Goal: Task Accomplishment & Management: Complete application form

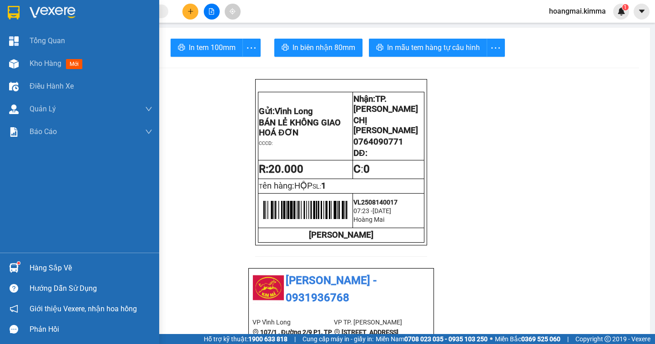
click at [45, 62] on span "Kho hàng" at bounding box center [46, 63] width 32 height 9
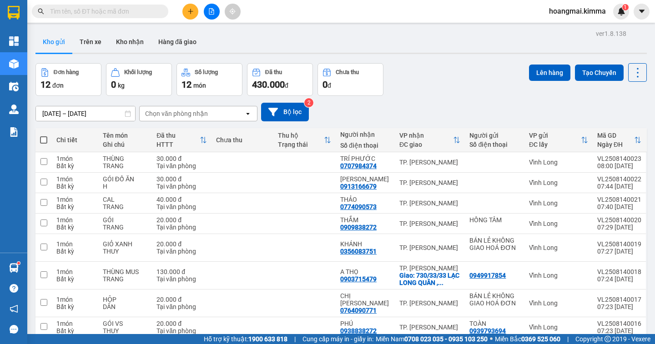
click at [43, 135] on th at bounding box center [43, 140] width 16 height 24
click at [41, 137] on span at bounding box center [43, 139] width 7 height 7
click at [44, 136] on input "checkbox" at bounding box center [44, 136] width 0 height 0
checkbox input "true"
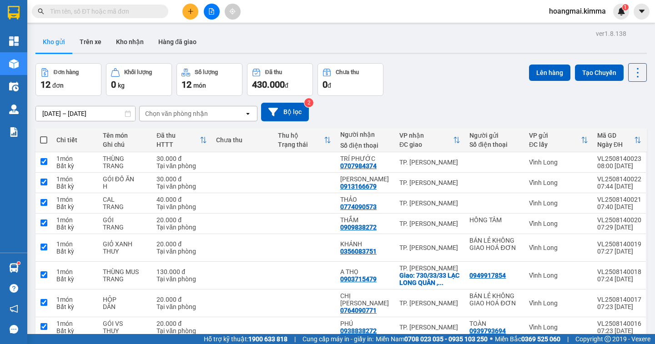
checkbox input "true"
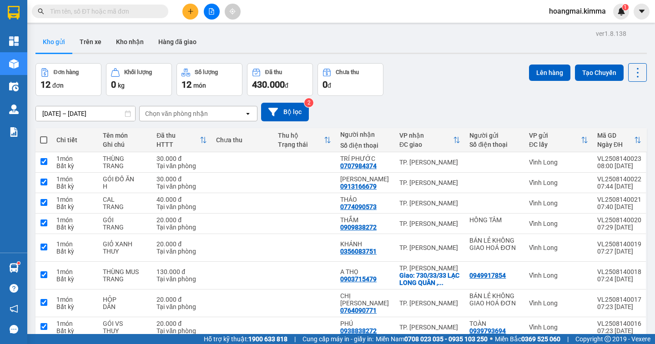
checkbox input "true"
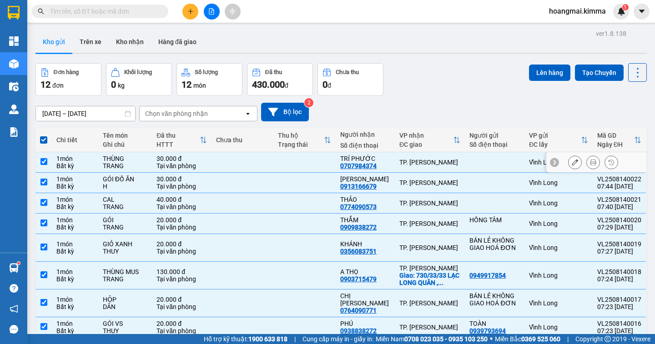
click at [43, 163] on input "checkbox" at bounding box center [43, 161] width 7 height 7
checkbox input "false"
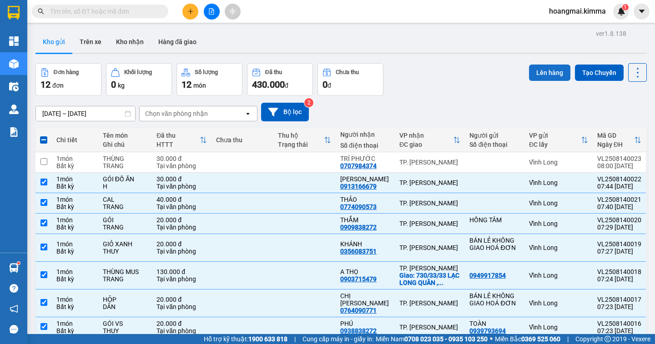
click at [529, 76] on button "Lên hàng" at bounding box center [549, 73] width 41 height 16
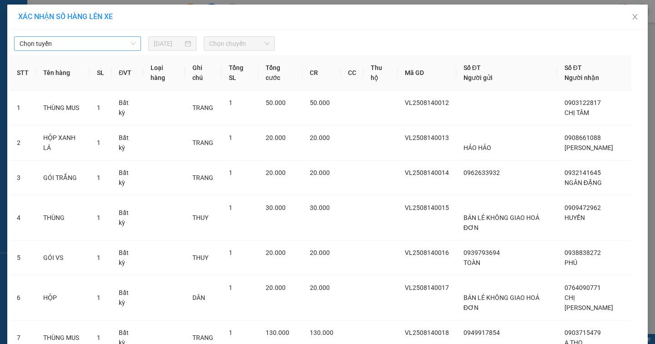
click at [73, 50] on span "Chọn tuyến" at bounding box center [78, 44] width 116 height 14
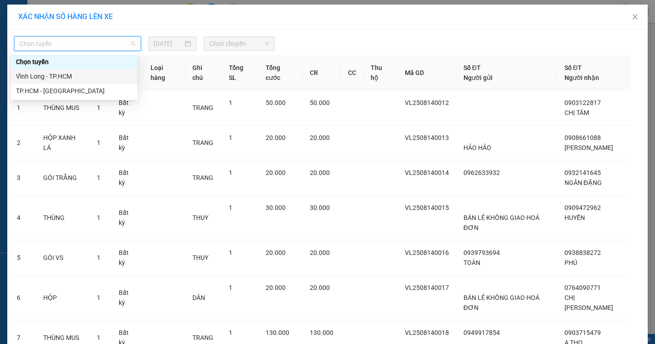
click at [56, 81] on div "Vĩnh Long - TP.HCM" at bounding box center [74, 76] width 116 height 10
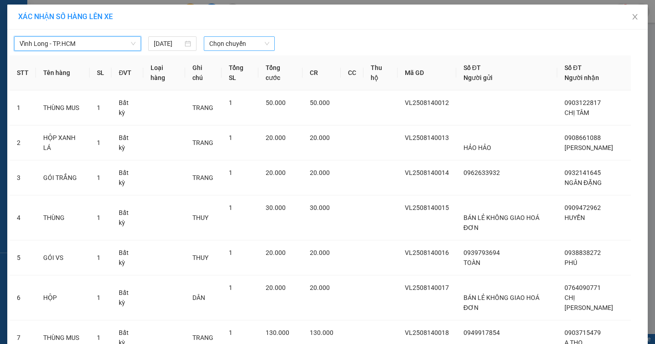
click at [228, 41] on span "Chọn chuyến" at bounding box center [239, 44] width 60 height 14
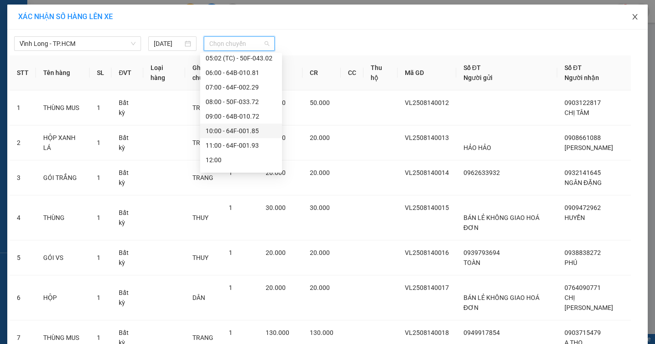
drag, startPoint x: 634, startPoint y: 19, endPoint x: 398, endPoint y: 3, distance: 236.2
click at [634, 19] on icon "close" at bounding box center [634, 16] width 7 height 7
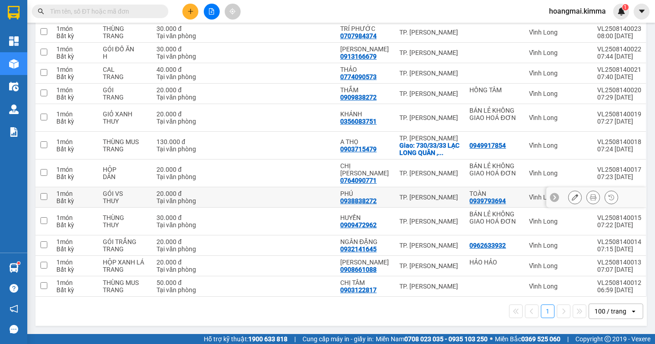
scroll to position [39, 0]
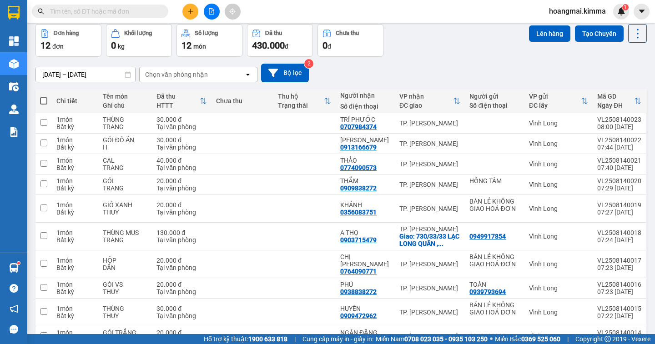
click at [45, 99] on span at bounding box center [43, 100] width 7 height 7
click at [44, 96] on input "checkbox" at bounding box center [44, 96] width 0 height 0
checkbox input "true"
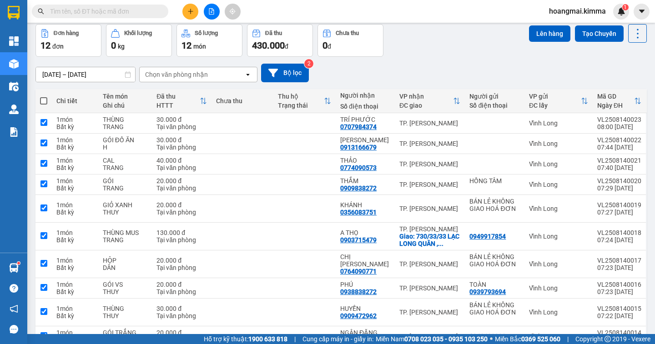
checkbox input "true"
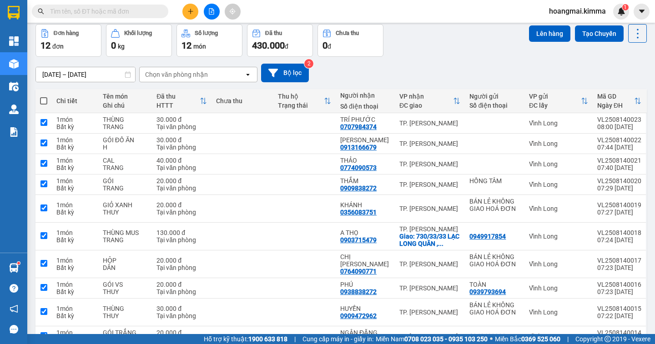
checkbox input "true"
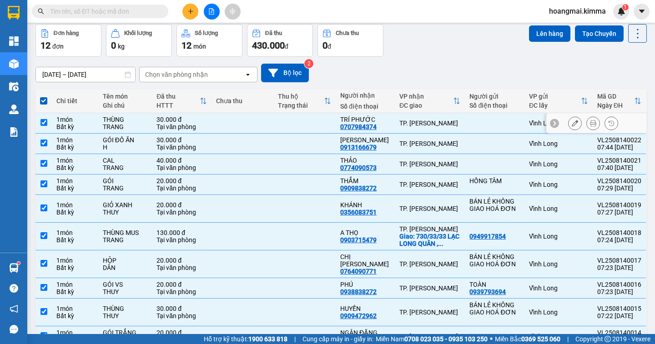
click at [42, 123] on input "checkbox" at bounding box center [43, 122] width 7 height 7
checkbox input "false"
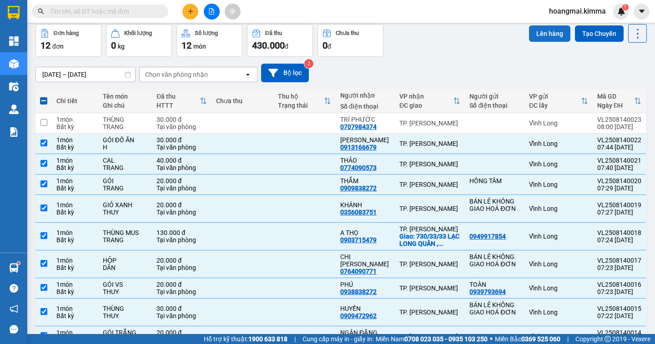
click at [539, 35] on button "Lên hàng" at bounding box center [549, 33] width 41 height 16
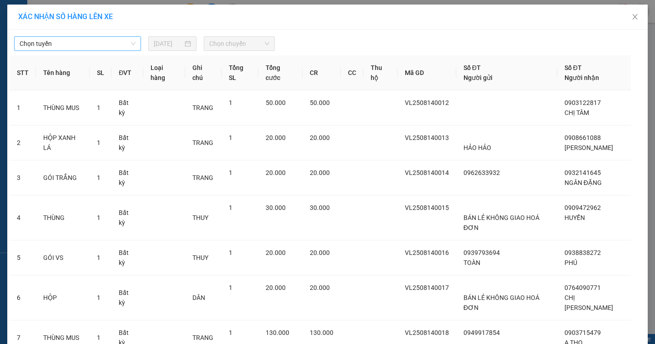
click at [65, 47] on span "Chọn tuyến" at bounding box center [78, 44] width 116 height 14
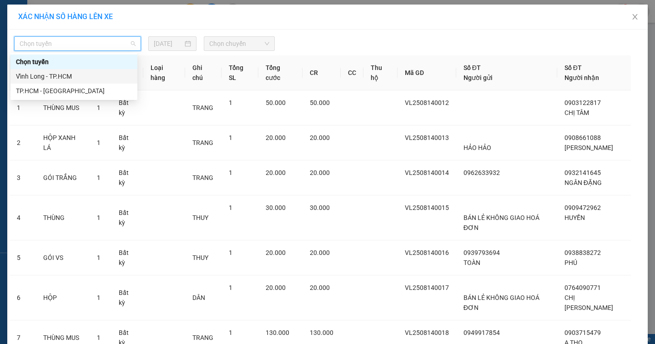
click at [55, 74] on div "Vĩnh Long - TP.HCM" at bounding box center [74, 76] width 116 height 10
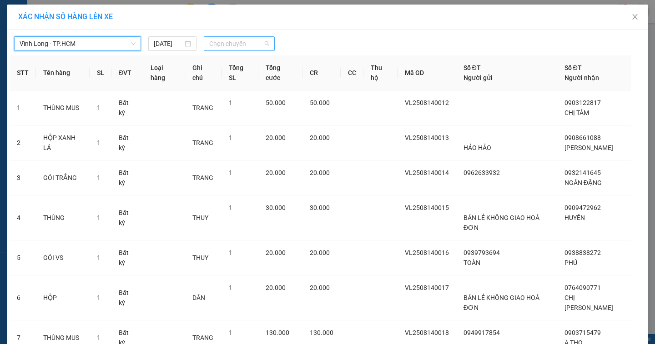
click at [209, 45] on span "Chọn chuyến" at bounding box center [239, 44] width 60 height 14
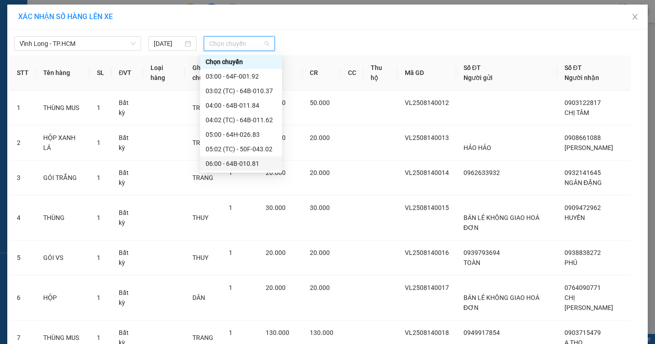
scroll to position [91, 0]
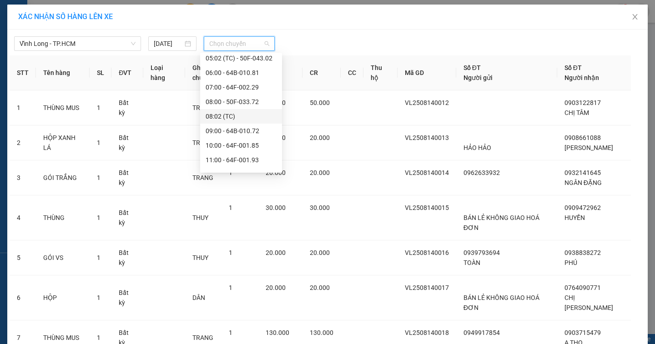
click at [231, 114] on div "08:02 (TC)" at bounding box center [241, 116] width 71 height 10
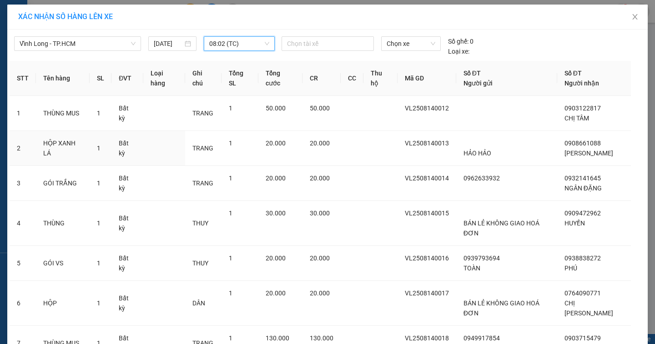
scroll to position [203, 0]
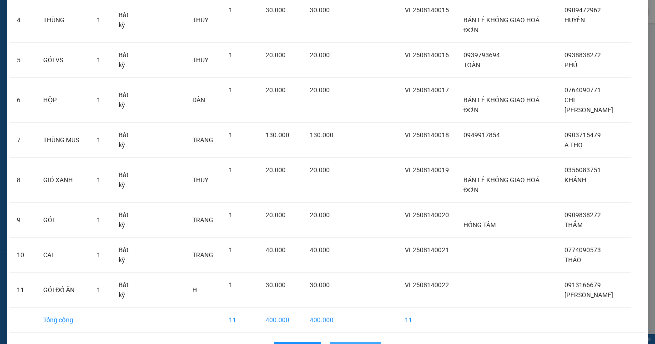
click at [349, 344] on span "Lên hàng" at bounding box center [361, 349] width 26 height 10
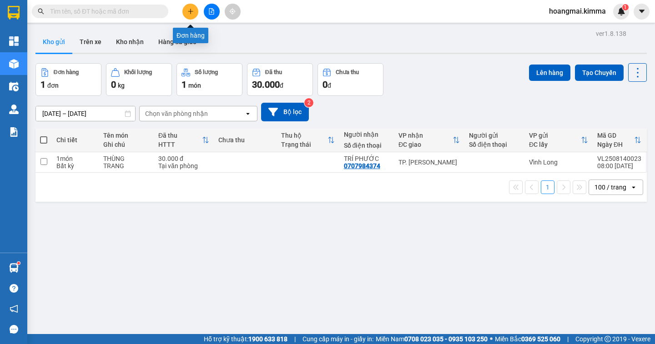
click at [193, 13] on icon "plus" at bounding box center [190, 11] width 6 height 6
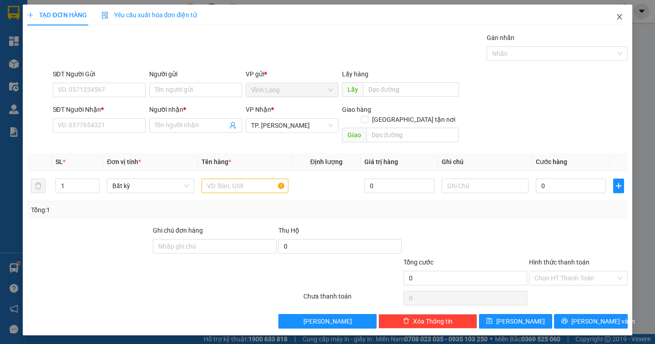
click at [619, 19] on icon "close" at bounding box center [619, 16] width 7 height 7
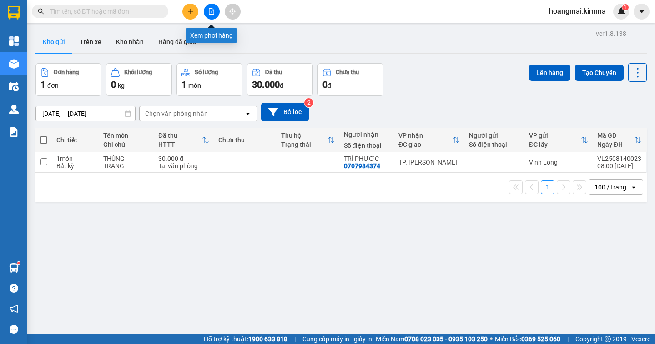
click at [216, 13] on button at bounding box center [212, 12] width 16 height 16
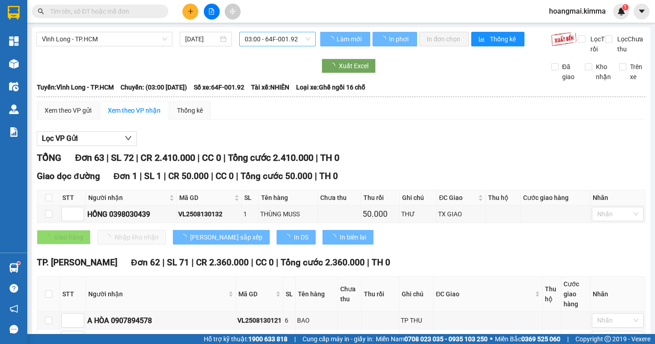
click at [255, 36] on span "03:00 - 64F-001.92" at bounding box center [277, 39] width 65 height 14
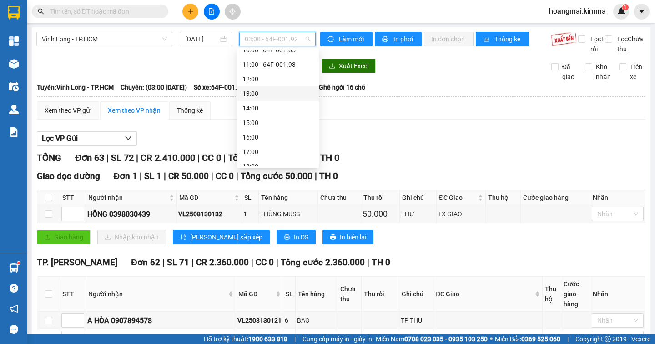
scroll to position [91, 0]
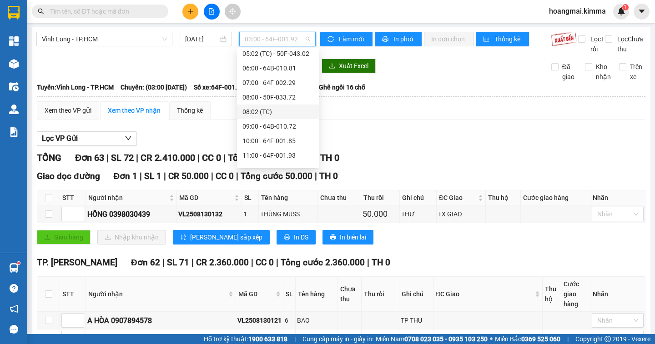
click at [261, 111] on div "08:02 (TC)" at bounding box center [277, 112] width 71 height 10
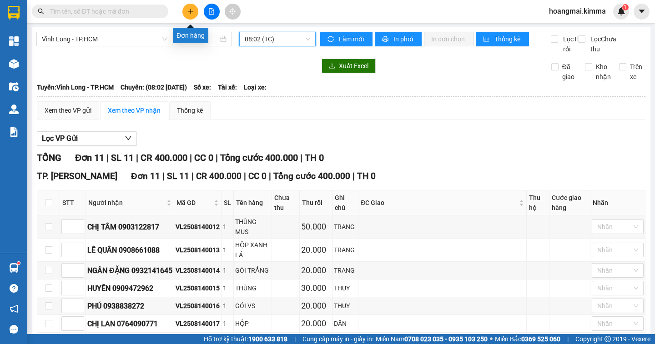
click at [196, 7] on button at bounding box center [190, 12] width 16 height 16
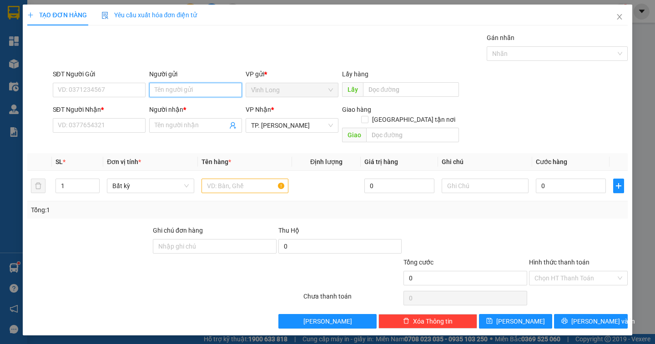
click at [173, 88] on input "Người gửi" at bounding box center [195, 90] width 93 height 15
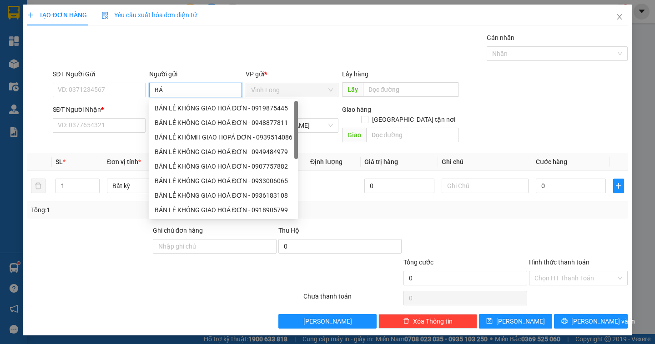
type input "BÁN"
drag, startPoint x: 226, startPoint y: 110, endPoint x: 146, endPoint y: 100, distance: 80.7
click at [226, 110] on div "BÁN LẺ KHÔNG GIAO HOÁ ĐƠN - 0919875445" at bounding box center [224, 108] width 138 height 10
type input "0919875445"
type input "BÁN LẺ KHÔNG GIAO HOÁ ĐƠN"
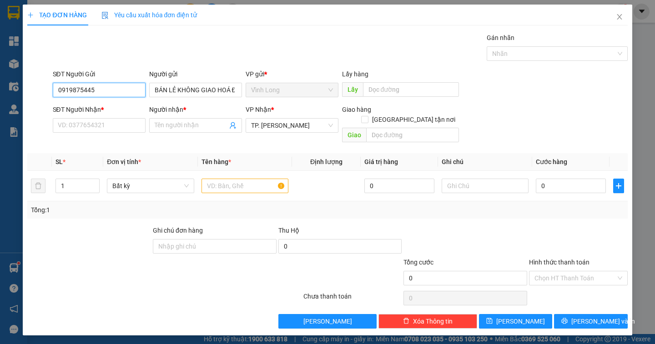
drag, startPoint x: 104, startPoint y: 89, endPoint x: 29, endPoint y: 85, distance: 75.1
click at [23, 99] on div "TẠO ĐƠN HÀNG Yêu cầu xuất hóa đơn điện tử Transit Pickup Surcharge Ids Transit …" at bounding box center [327, 170] width 609 height 331
click at [63, 126] on input "SĐT Người Nhận *" at bounding box center [99, 125] width 93 height 15
type input "0363792418"
click at [202, 116] on div "Người nhận *" at bounding box center [195, 112] width 93 height 14
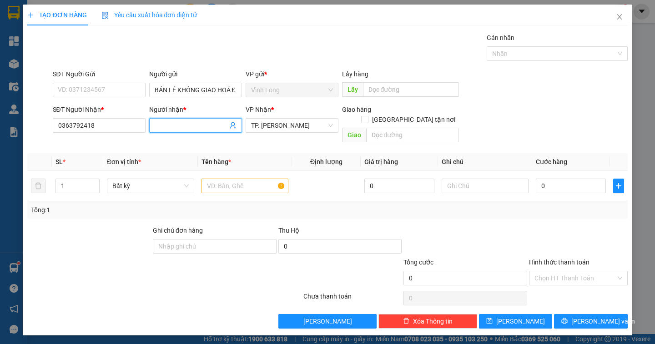
click at [196, 125] on input "Người nhận *" at bounding box center [191, 126] width 73 height 10
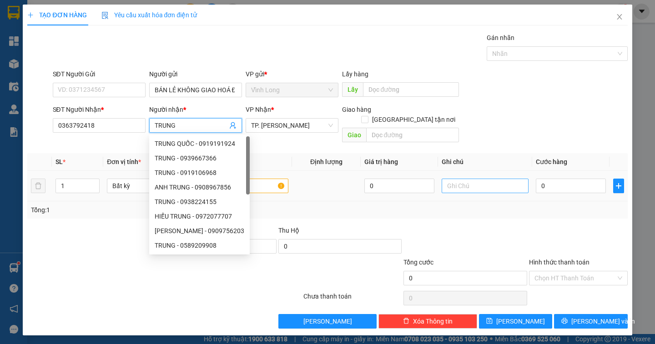
type input "TRUNG"
click at [471, 180] on input "text" at bounding box center [485, 186] width 87 height 15
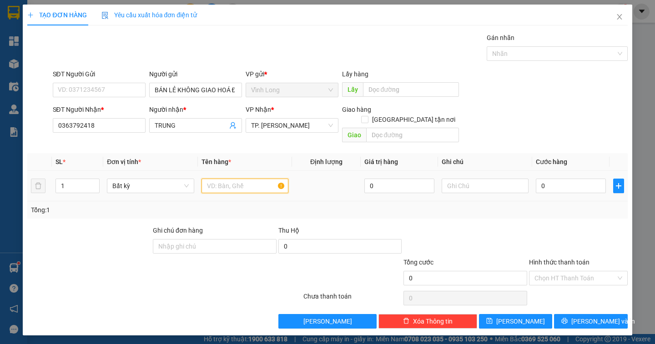
click at [263, 179] on input "text" at bounding box center [244, 186] width 87 height 15
type input "GÓI"
type input "DÂN"
type input "2"
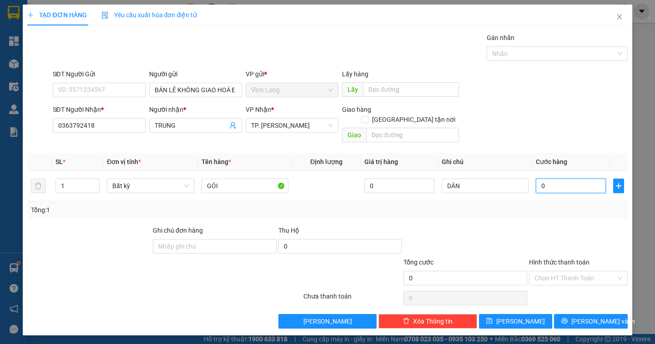
type input "2"
type input "20"
click at [563, 272] on input "Hình thức thanh toán" at bounding box center [574, 279] width 81 height 14
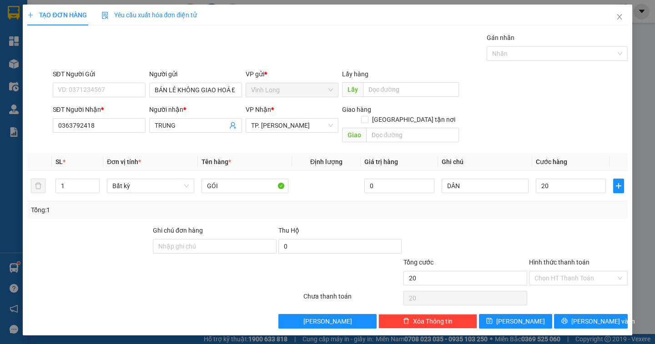
type input "20.000"
click at [570, 282] on div "Tại văn phòng" at bounding box center [578, 287] width 88 height 10
type input "0"
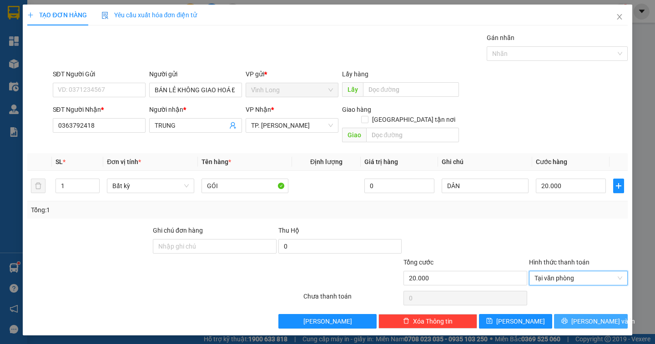
click at [587, 314] on button "[PERSON_NAME] và In" at bounding box center [590, 321] width 73 height 15
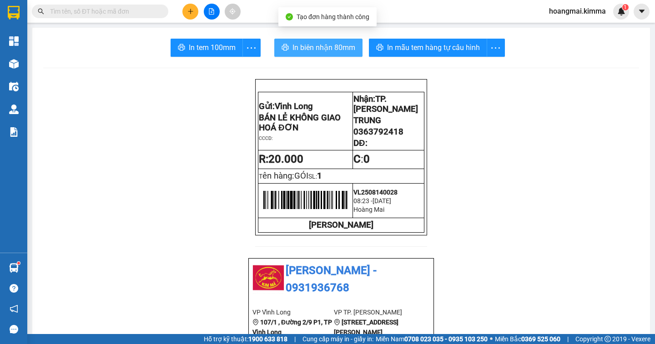
click at [300, 50] on span "In biên nhận 80mm" at bounding box center [323, 47] width 63 height 11
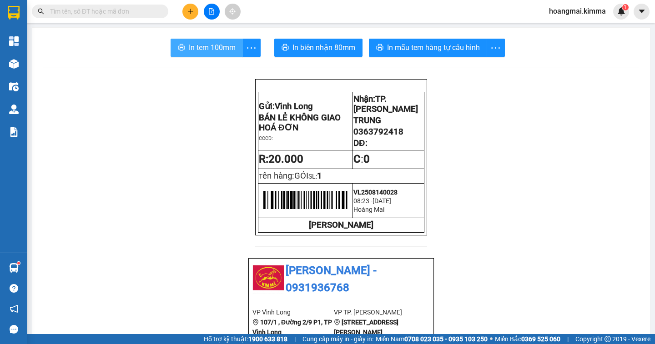
drag, startPoint x: 196, startPoint y: 38, endPoint x: 192, endPoint y: 41, distance: 5.1
click at [192, 41] on button "In tem 100mm" at bounding box center [207, 48] width 72 height 18
click at [190, 11] on icon "plus" at bounding box center [190, 11] width 5 height 0
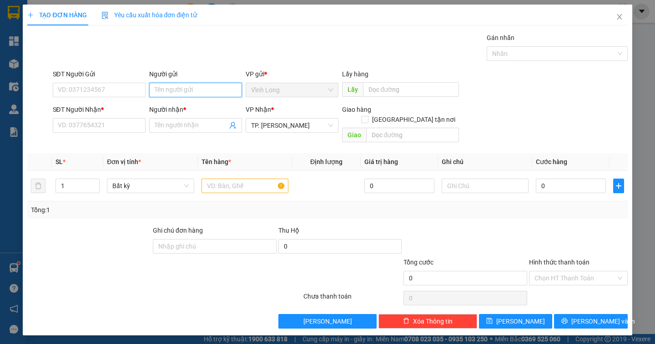
click at [193, 92] on input "Người gửi" at bounding box center [195, 90] width 93 height 15
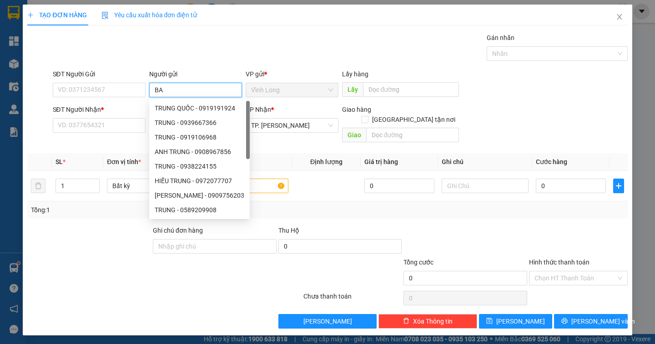
type input "BAN"
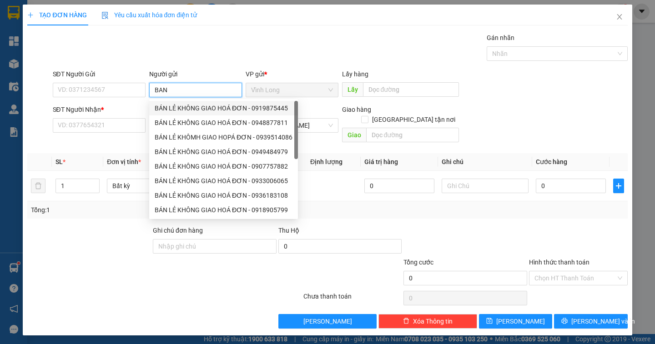
click at [217, 107] on div "BÁN LẺ KHÔNG GIAO HOÁ ĐƠN - 0919875445" at bounding box center [224, 108] width 138 height 10
type input "0919875445"
type input "BÁN LẺ KHÔNG GIAO HOÁ ĐƠN"
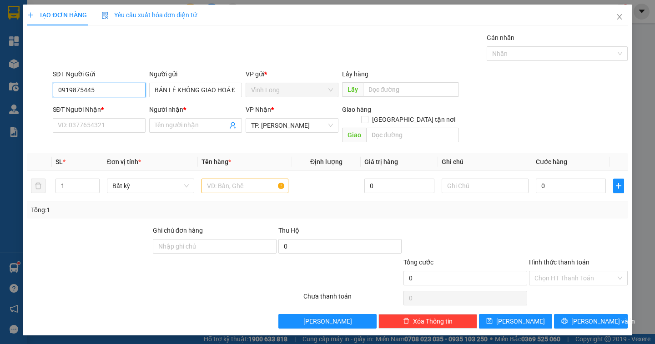
drag, startPoint x: 126, startPoint y: 86, endPoint x: 43, endPoint y: 96, distance: 82.9
click at [43, 96] on div "SĐT Người Gửi 0919875445 0919875445 Người gửi BÁN LẺ KHÔNG GIAO HOÁ ĐƠN VP gửi …" at bounding box center [327, 85] width 602 height 32
click at [115, 127] on input "SĐT Người Nhận *" at bounding box center [99, 125] width 93 height 15
click at [218, 179] on input "text" at bounding box center [244, 186] width 87 height 15
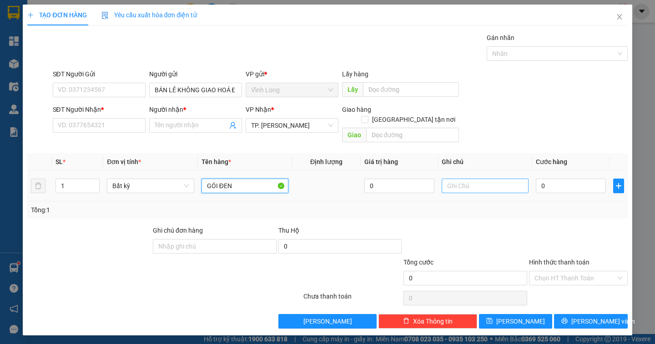
type input "GÓI ĐEN"
click at [452, 179] on input "text" at bounding box center [485, 186] width 87 height 15
type input "DÂN"
type input "2"
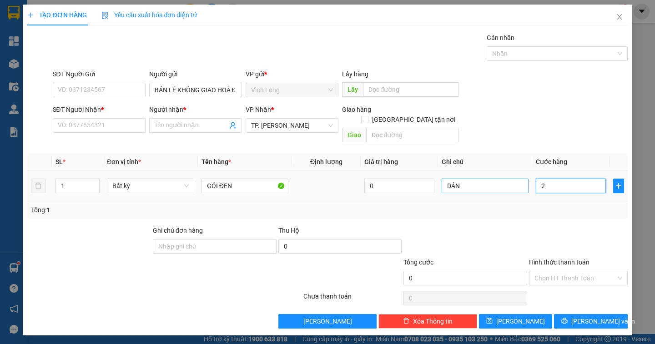
type input "2"
type input "20"
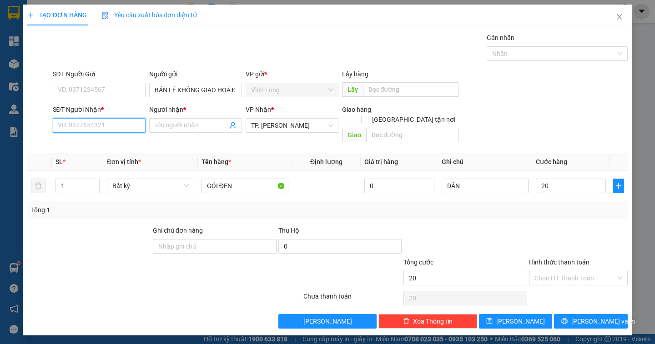
type input "20.000"
click at [88, 123] on input "SĐT Người Nhận *" at bounding box center [99, 125] width 93 height 15
type input "0917708012"
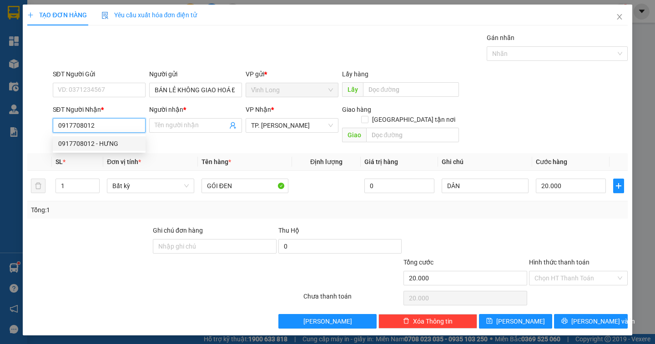
click at [83, 140] on div "0917708012 - HƯNG" at bounding box center [99, 144] width 82 height 10
type input "HƯNG"
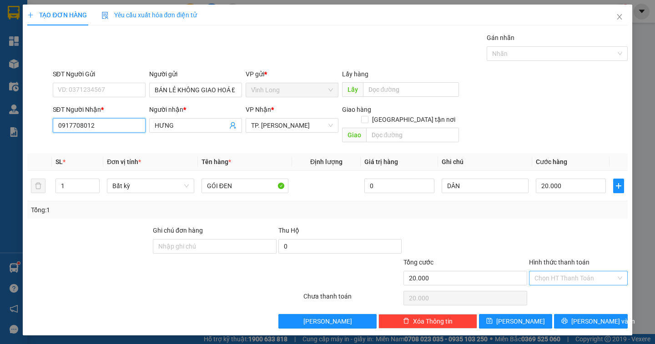
type input "0917708012"
click at [566, 272] on input "Hình thức thanh toán" at bounding box center [574, 279] width 81 height 14
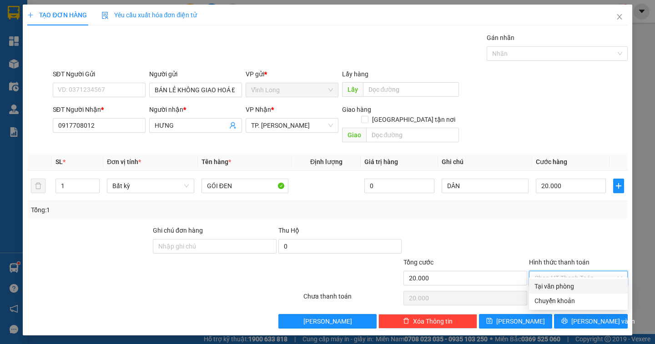
click at [567, 291] on div "Tại văn phòng" at bounding box center [578, 287] width 88 height 10
type input "0"
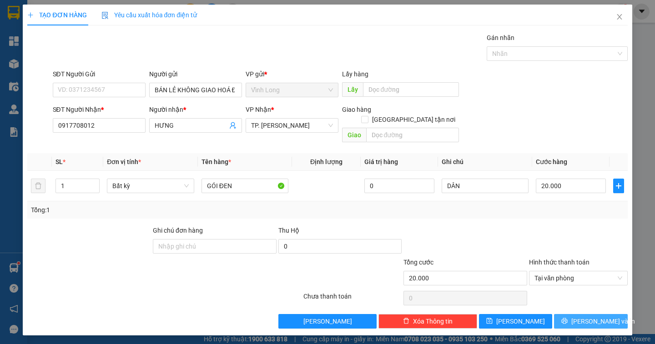
click at [607, 317] on span "[PERSON_NAME] và In" at bounding box center [603, 322] width 64 height 10
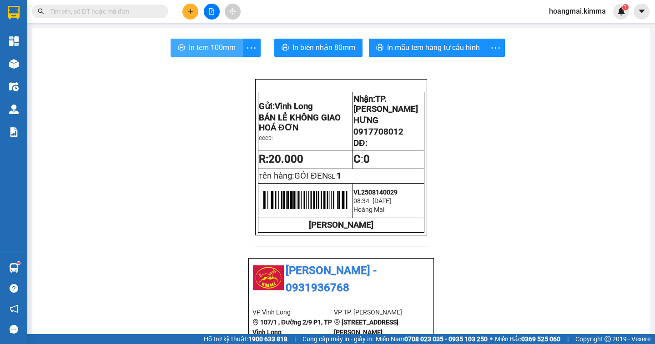
click at [204, 47] on span "In tem 100mm" at bounding box center [212, 47] width 47 height 11
click at [187, 10] on icon "plus" at bounding box center [190, 11] width 6 height 6
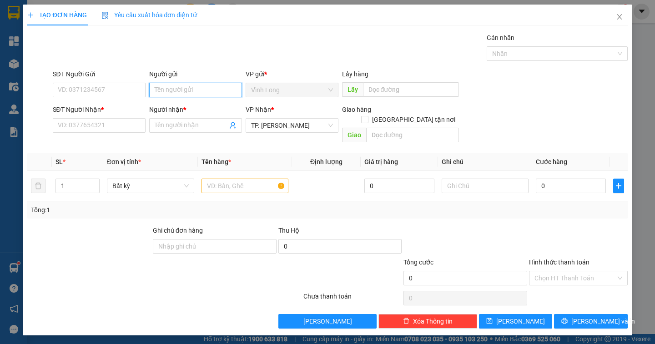
click at [186, 90] on input "Người gửi" at bounding box center [195, 90] width 93 height 15
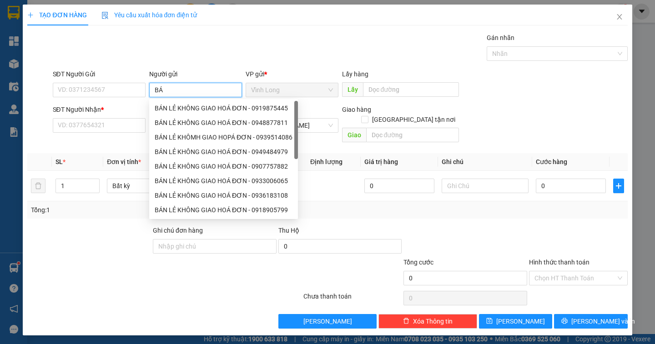
type input "BÁN"
drag, startPoint x: 195, startPoint y: 109, endPoint x: 164, endPoint y: 104, distance: 31.9
click at [194, 109] on div "BÁN LẺ KHÔNG GIAO HOÁ ĐƠN - 0903744472" at bounding box center [224, 108] width 138 height 10
type input "0903744472"
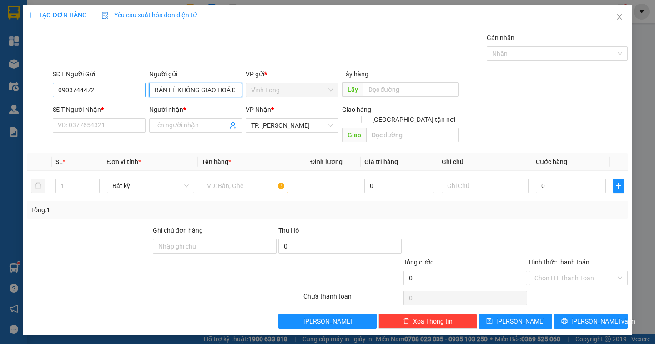
type input "BÁN LẺ KHÔNG GIAO HOÁ ĐƠN"
drag, startPoint x: 106, startPoint y: 92, endPoint x: 6, endPoint y: 89, distance: 99.6
click at [18, 90] on div "TẠO ĐƠN HÀNG Yêu cầu xuất hóa đơn điện tử Transit Pickup Surcharge Ids Transit …" at bounding box center [327, 172] width 655 height 344
click at [231, 179] on input "text" at bounding box center [244, 186] width 87 height 15
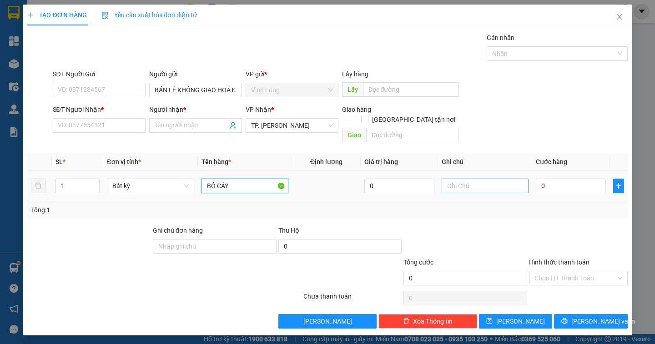
type input "BÓ CÂY"
click at [459, 179] on input "text" at bounding box center [485, 186] width 87 height 15
type input "DÂN"
type input "3"
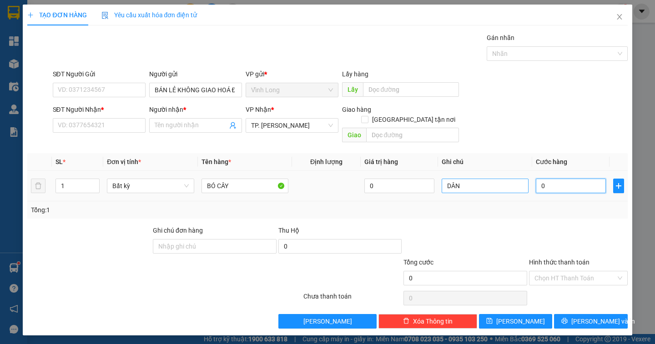
type input "3"
type input "30"
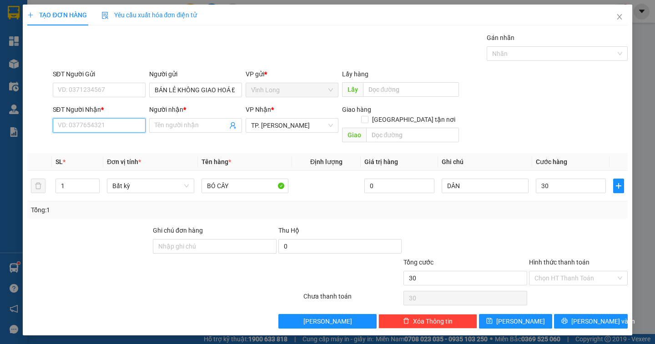
type input "30.000"
click at [75, 127] on input "SĐT Người Nhận *" at bounding box center [99, 125] width 93 height 15
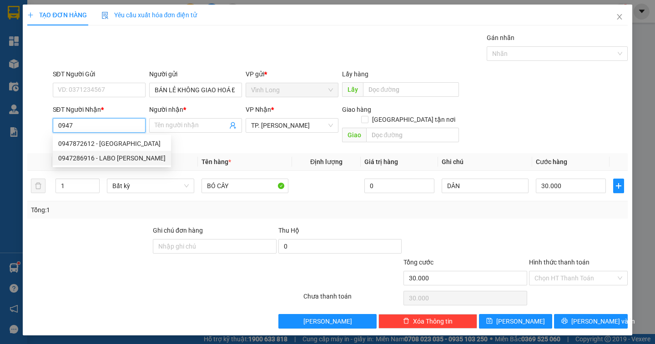
click at [81, 128] on input "0947" at bounding box center [99, 125] width 93 height 15
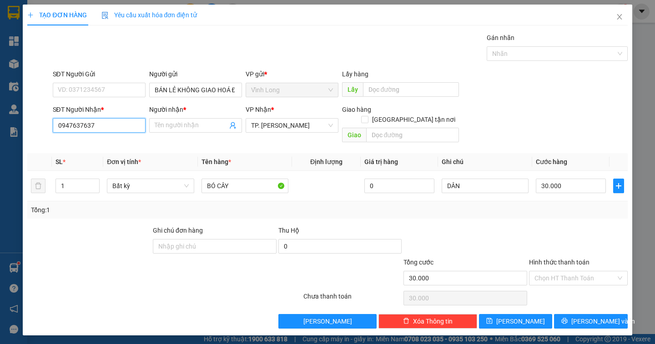
type input "0947637637"
click at [162, 118] on div "Người nhận *" at bounding box center [195, 112] width 93 height 14
click at [158, 127] on input "Người nhận *" at bounding box center [191, 126] width 73 height 10
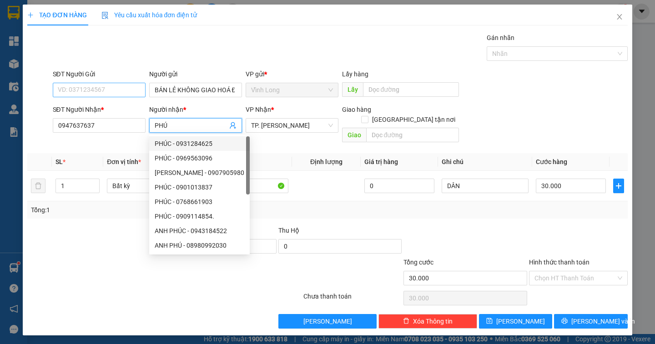
type input "PHÚ"
click at [78, 87] on input "SĐT Người Gửi" at bounding box center [99, 90] width 93 height 15
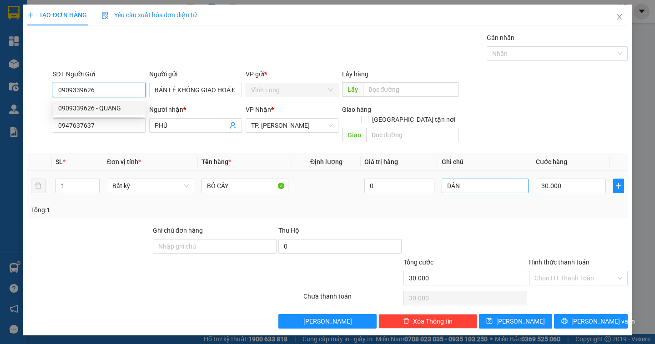
type input "0909339626"
click at [464, 179] on input "DÂN" at bounding box center [485, 186] width 87 height 15
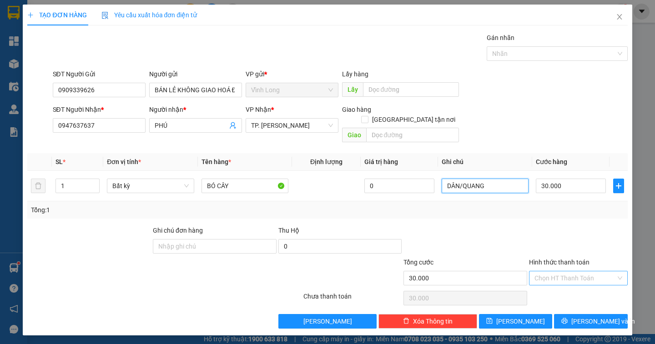
type input "DÂN/QUANG"
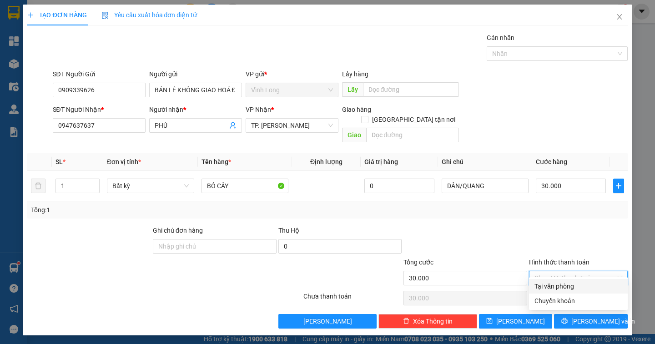
click at [540, 272] on input "Hình thức thanh toán" at bounding box center [574, 279] width 81 height 14
click at [556, 284] on div "Tại văn phòng" at bounding box center [578, 287] width 88 height 10
type input "0"
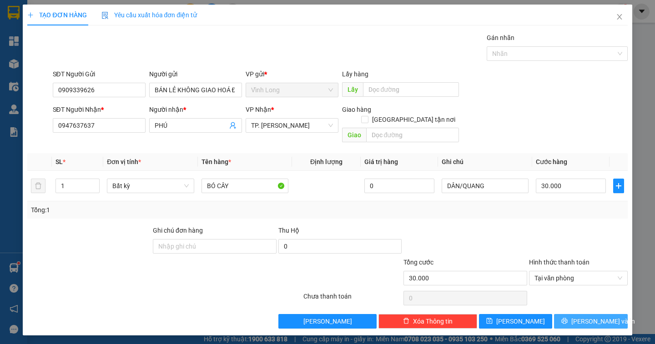
click at [595, 317] on span "[PERSON_NAME] và In" at bounding box center [603, 322] width 64 height 10
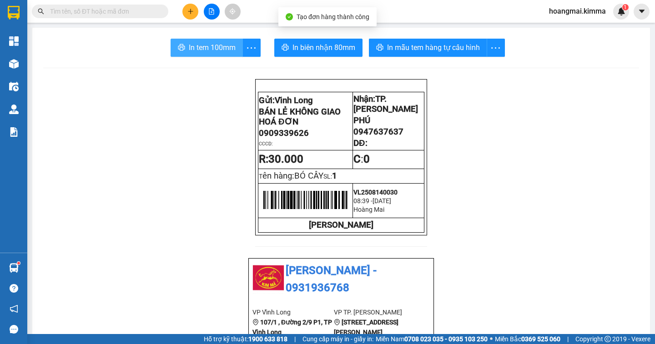
click at [195, 50] on span "In tem 100mm" at bounding box center [212, 47] width 47 height 11
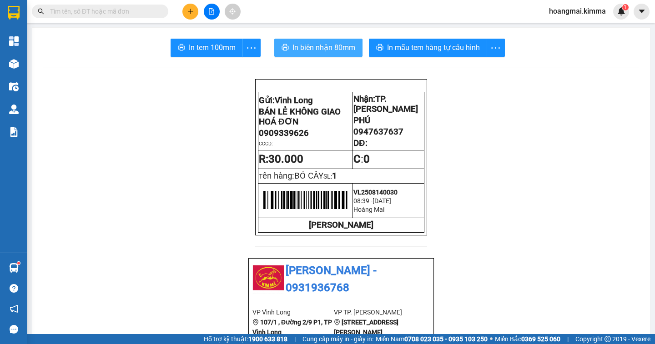
click at [303, 50] on span "In biên nhận 80mm" at bounding box center [323, 47] width 63 height 11
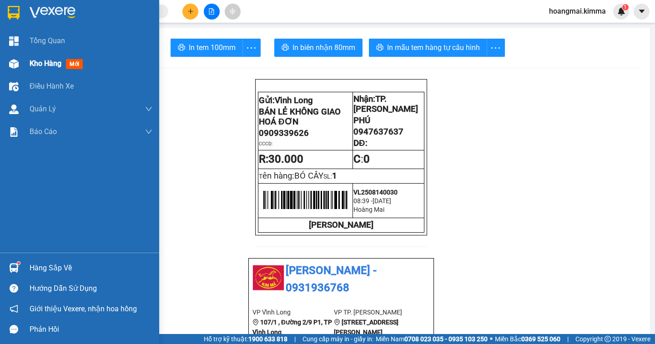
click at [37, 66] on span "Kho hàng" at bounding box center [46, 63] width 32 height 9
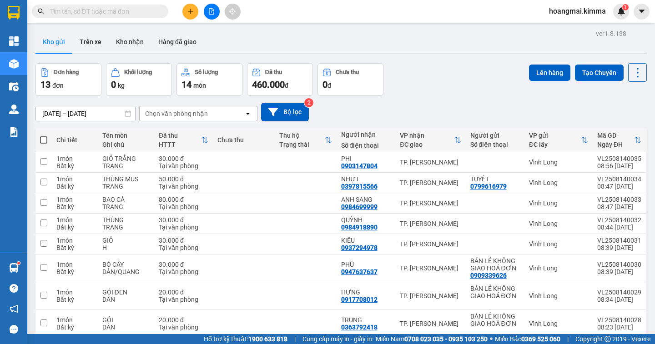
click at [44, 137] on span at bounding box center [43, 139] width 7 height 7
click at [44, 136] on input "checkbox" at bounding box center [44, 136] width 0 height 0
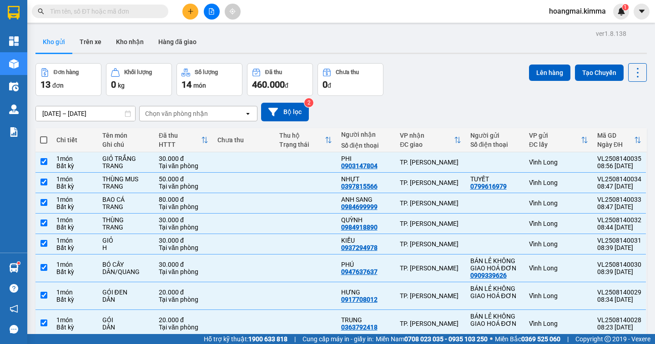
checkbox input "true"
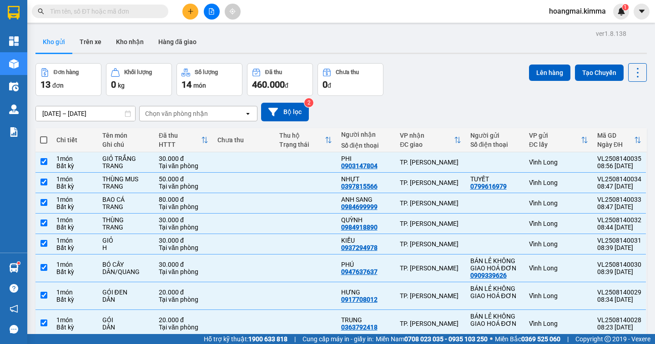
checkbox input "true"
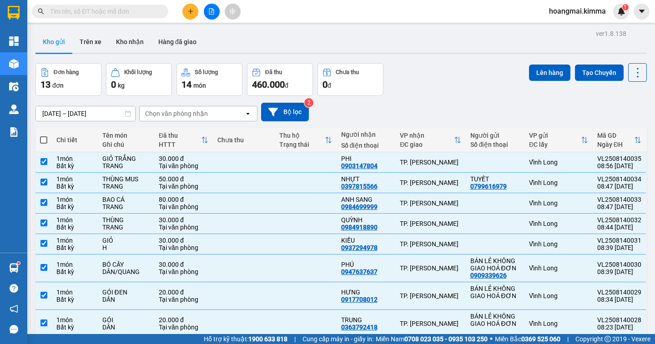
checkbox input "true"
click at [550, 76] on button "Lên hàng" at bounding box center [549, 73] width 41 height 16
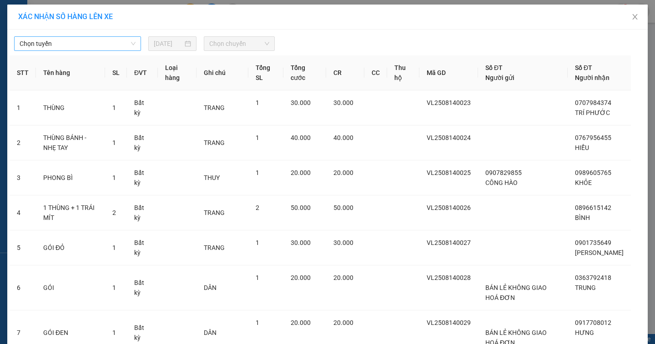
drag, startPoint x: 56, startPoint y: 43, endPoint x: 55, endPoint y: 50, distance: 7.0
click at [55, 43] on span "Chọn tuyến" at bounding box center [78, 44] width 116 height 14
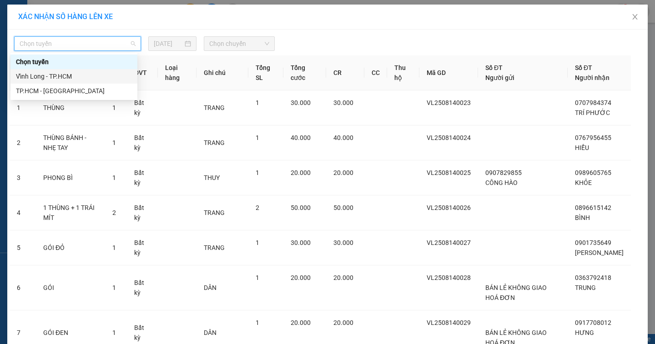
click at [50, 75] on div "Vĩnh Long - TP.HCM" at bounding box center [74, 76] width 116 height 10
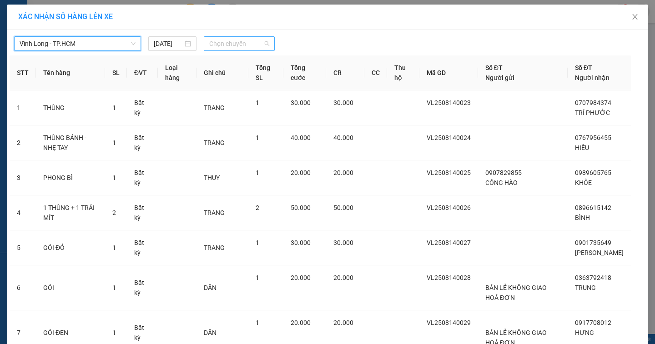
click at [210, 46] on span "Chọn chuyến" at bounding box center [239, 44] width 60 height 14
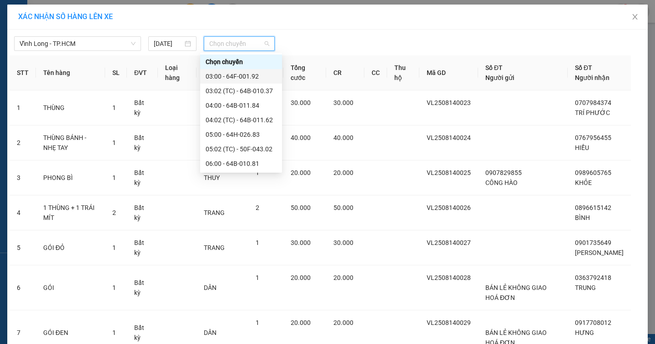
scroll to position [136, 0]
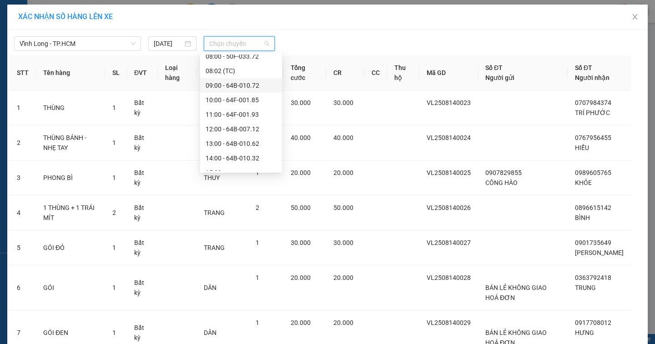
click at [245, 85] on div "09:00 - 64B-010.72" at bounding box center [241, 86] width 71 height 10
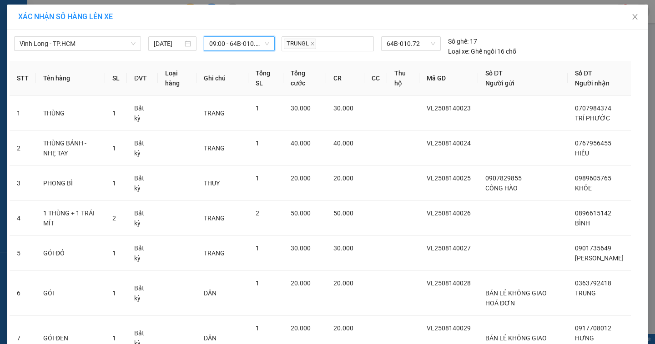
scroll to position [313, 0]
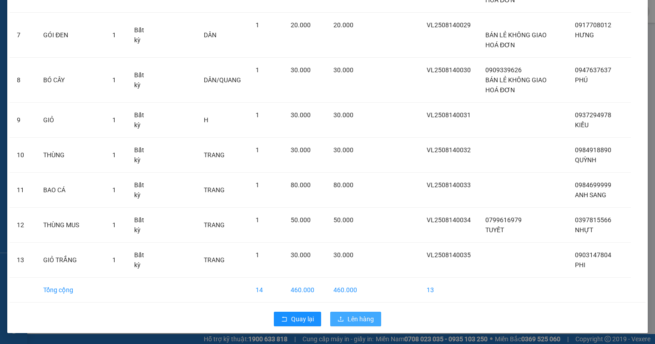
click at [372, 319] on button "Lên hàng" at bounding box center [355, 319] width 51 height 15
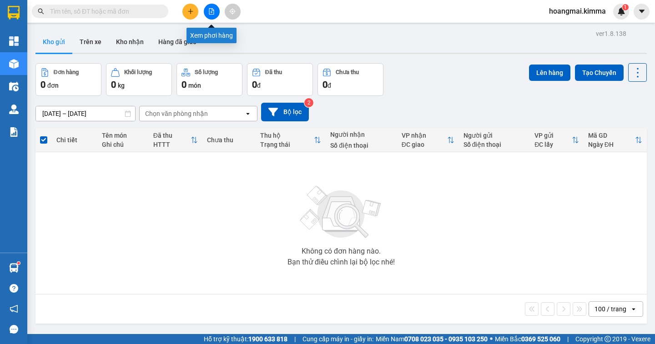
click at [208, 11] on button at bounding box center [212, 12] width 16 height 16
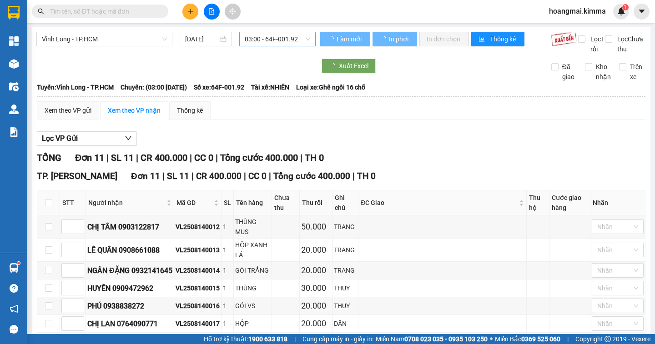
click at [261, 42] on span "03:00 - 64F-001.92" at bounding box center [277, 39] width 65 height 14
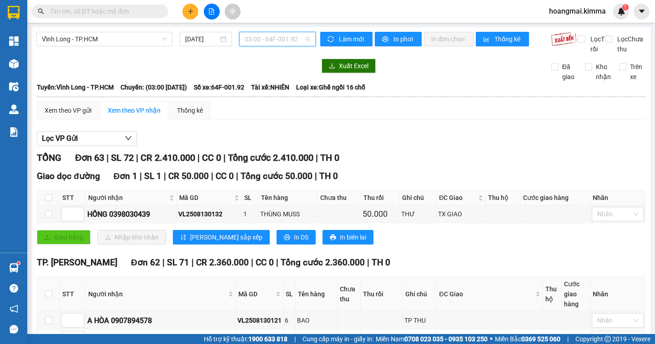
click at [264, 42] on span "03:00 - 64F-001.92" at bounding box center [277, 39] width 65 height 14
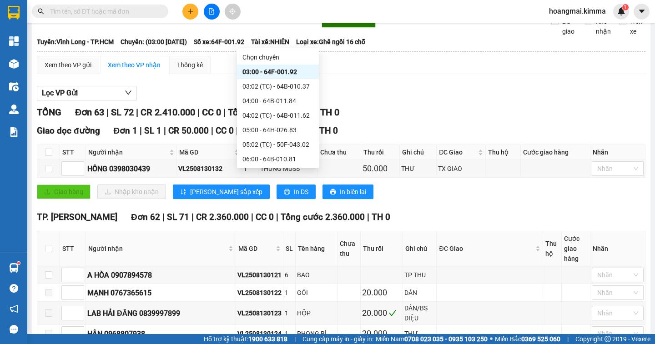
scroll to position [136, 0]
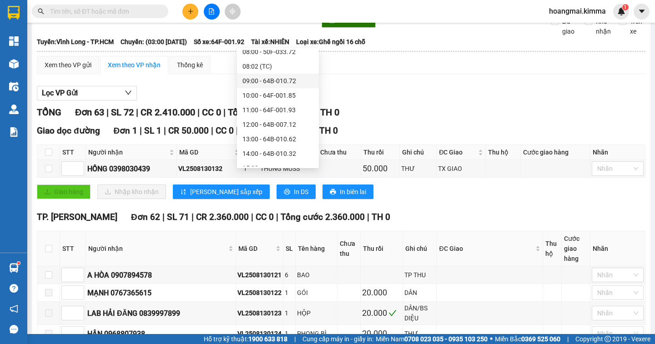
click at [272, 83] on div "09:00 - 64B-010.72" at bounding box center [277, 81] width 71 height 10
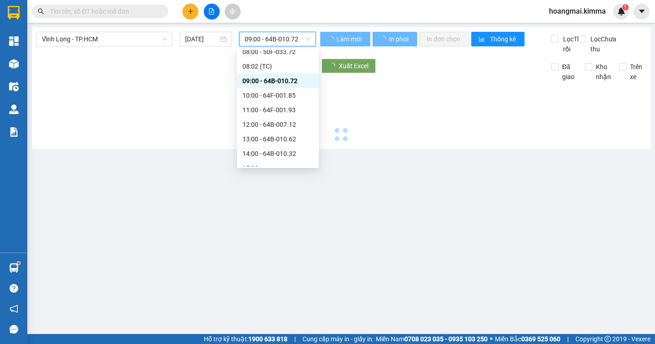
scroll to position [0, 0]
